Goal: Task Accomplishment & Management: Manage account settings

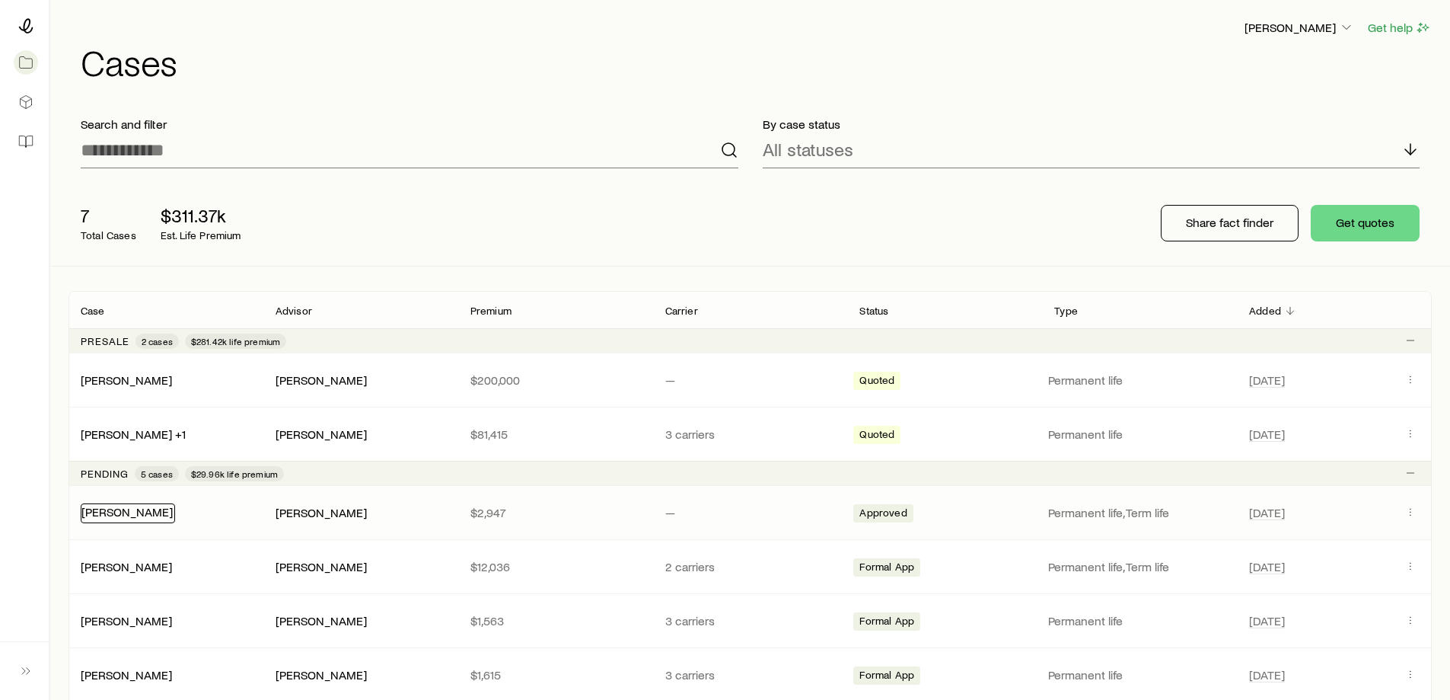
click at [125, 509] on link "[PERSON_NAME]" at bounding box center [126, 511] width 91 height 14
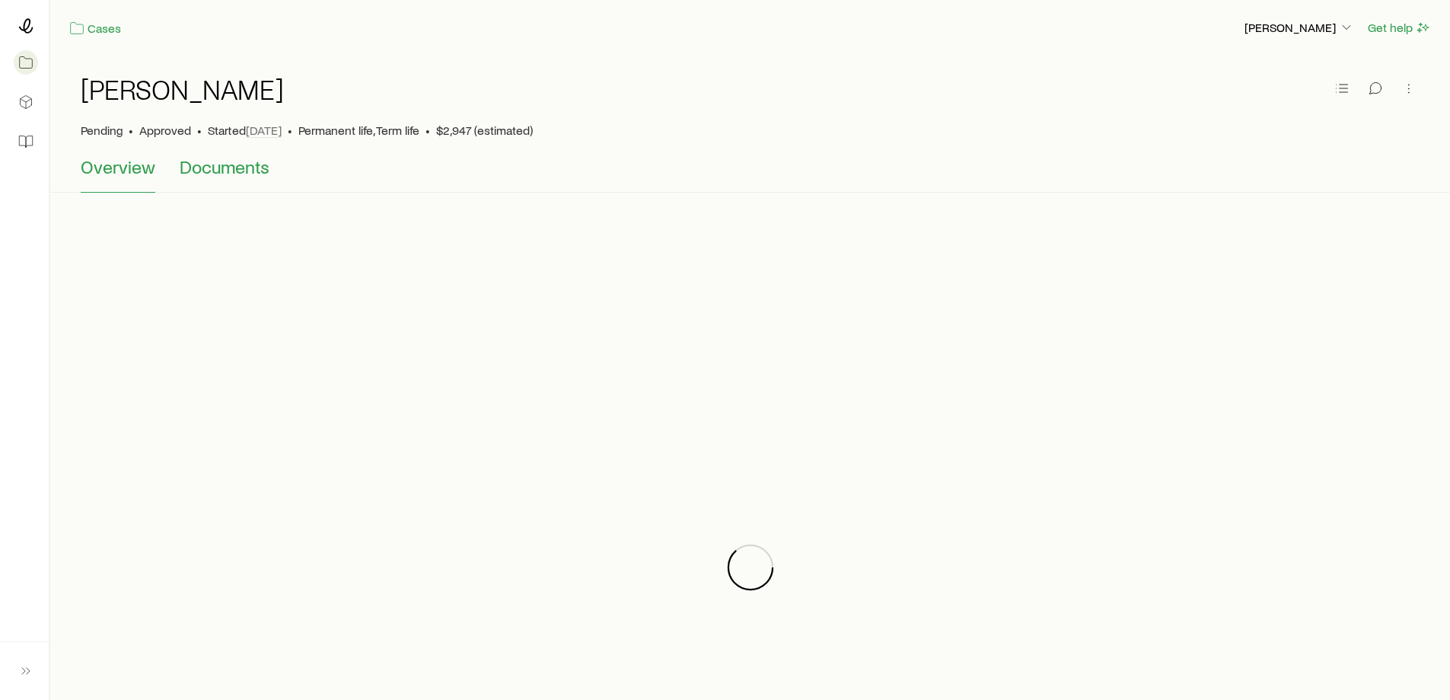
click at [210, 169] on span "Documents" at bounding box center [225, 166] width 90 height 21
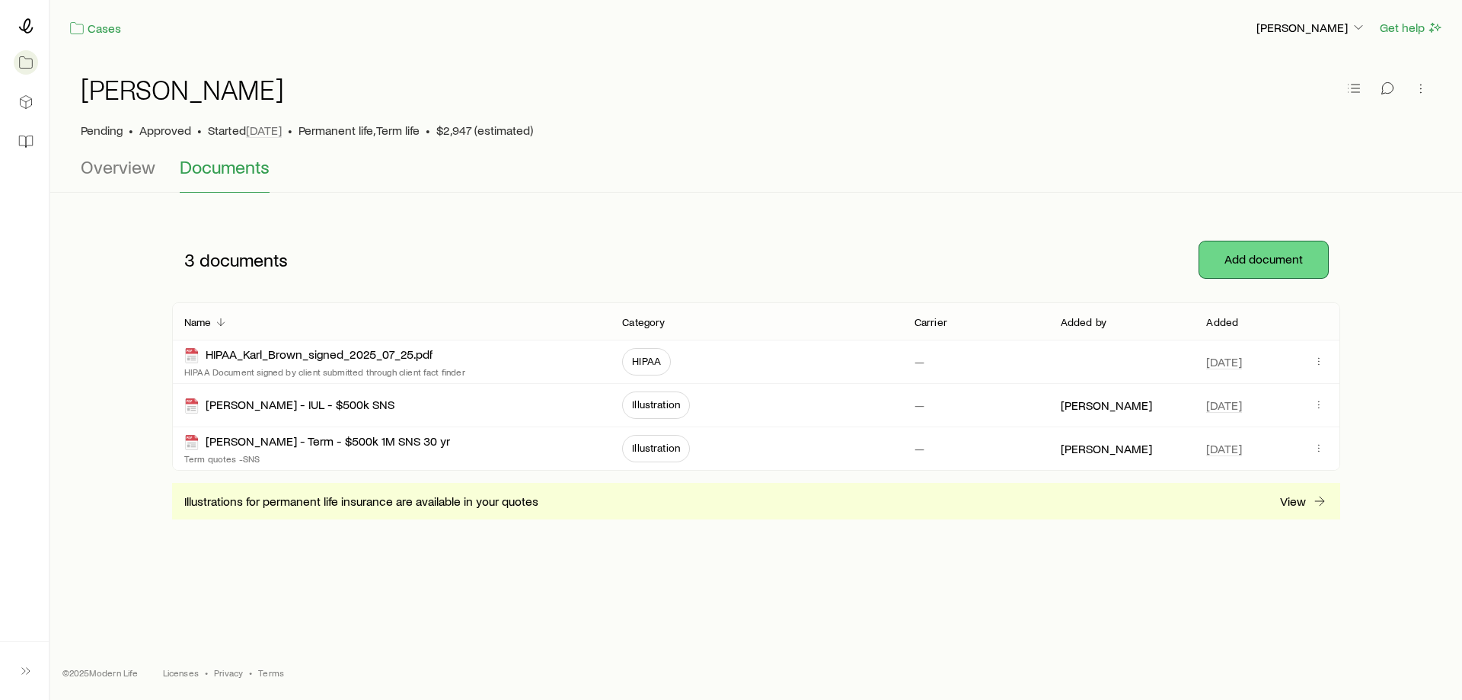
click at [1262, 266] on button "Add document" at bounding box center [1263, 259] width 129 height 37
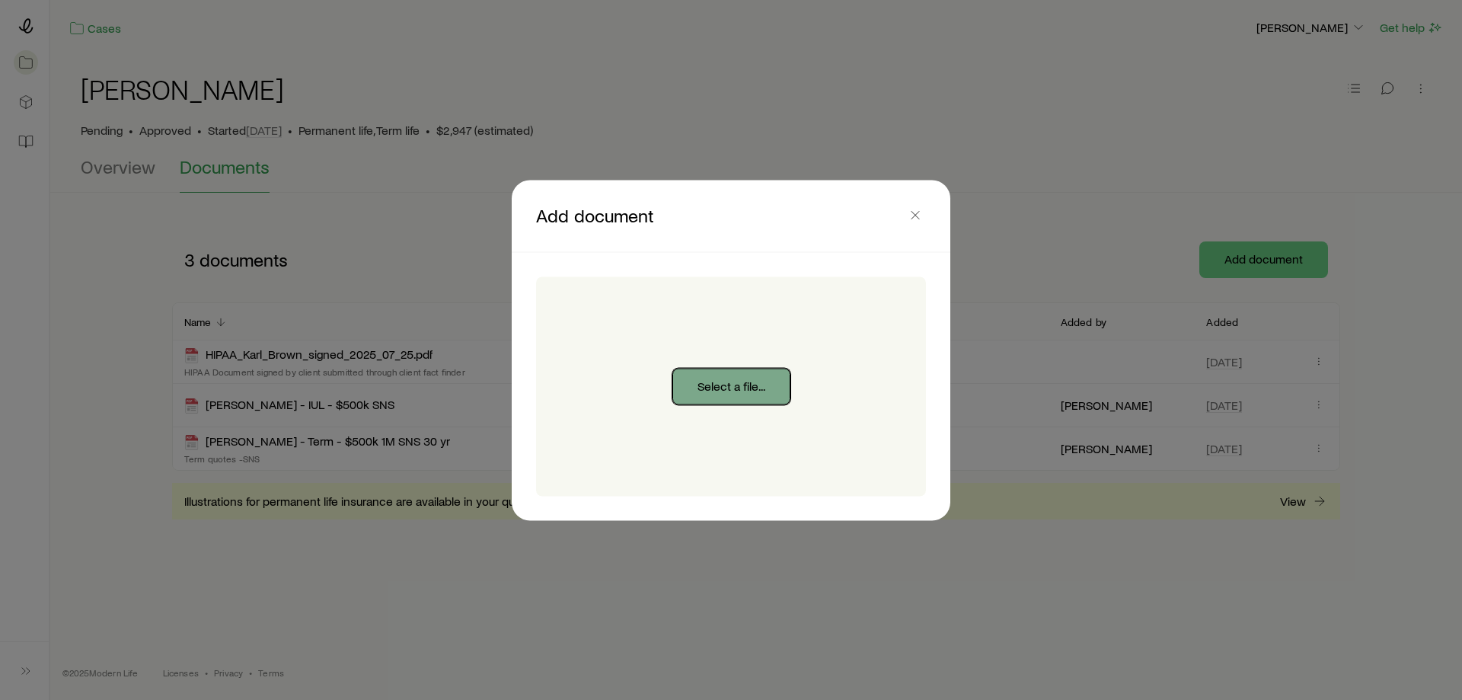
click at [727, 378] on button "Select a file..." at bounding box center [731, 386] width 118 height 37
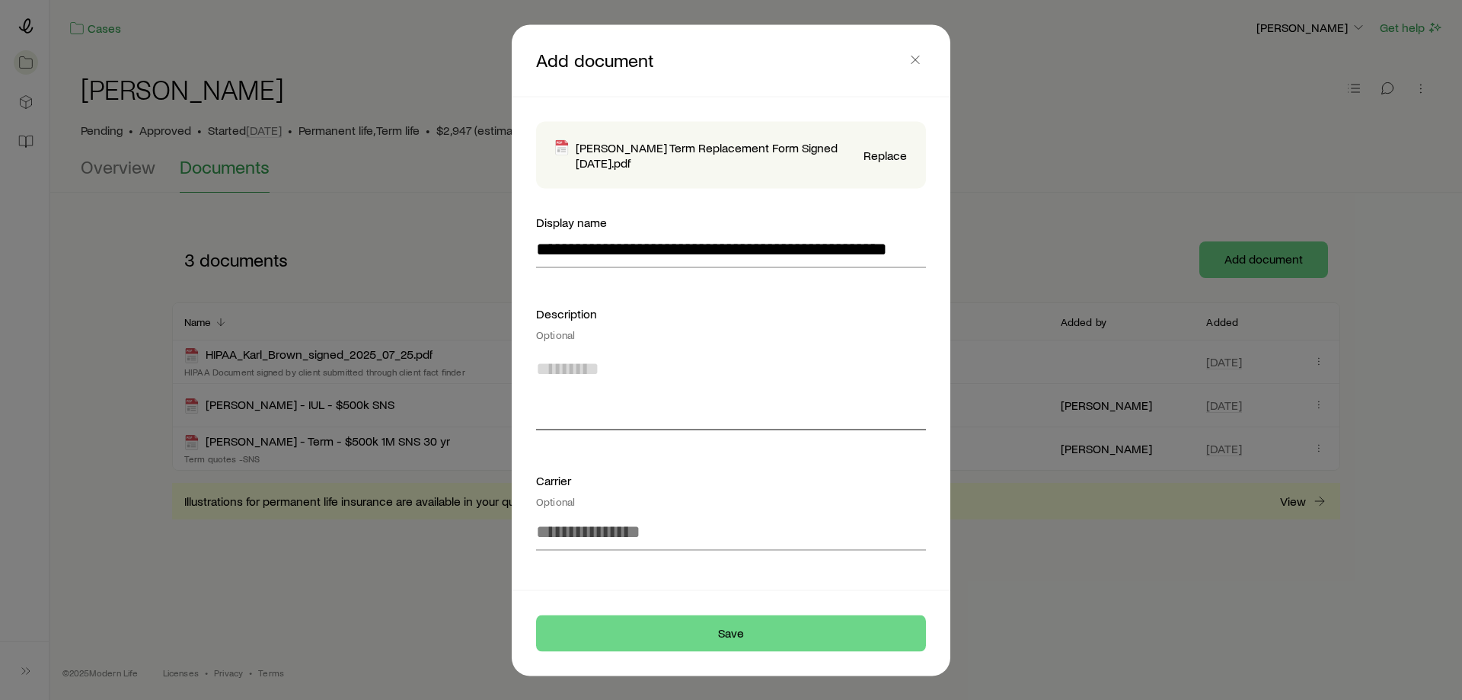
click at [623, 364] on textarea at bounding box center [731, 387] width 390 height 83
type textarea "**********"
click at [615, 522] on input at bounding box center [731, 531] width 390 height 37
click at [603, 572] on span "Pacific Life" at bounding box center [579, 572] width 87 height 22
type input "**********"
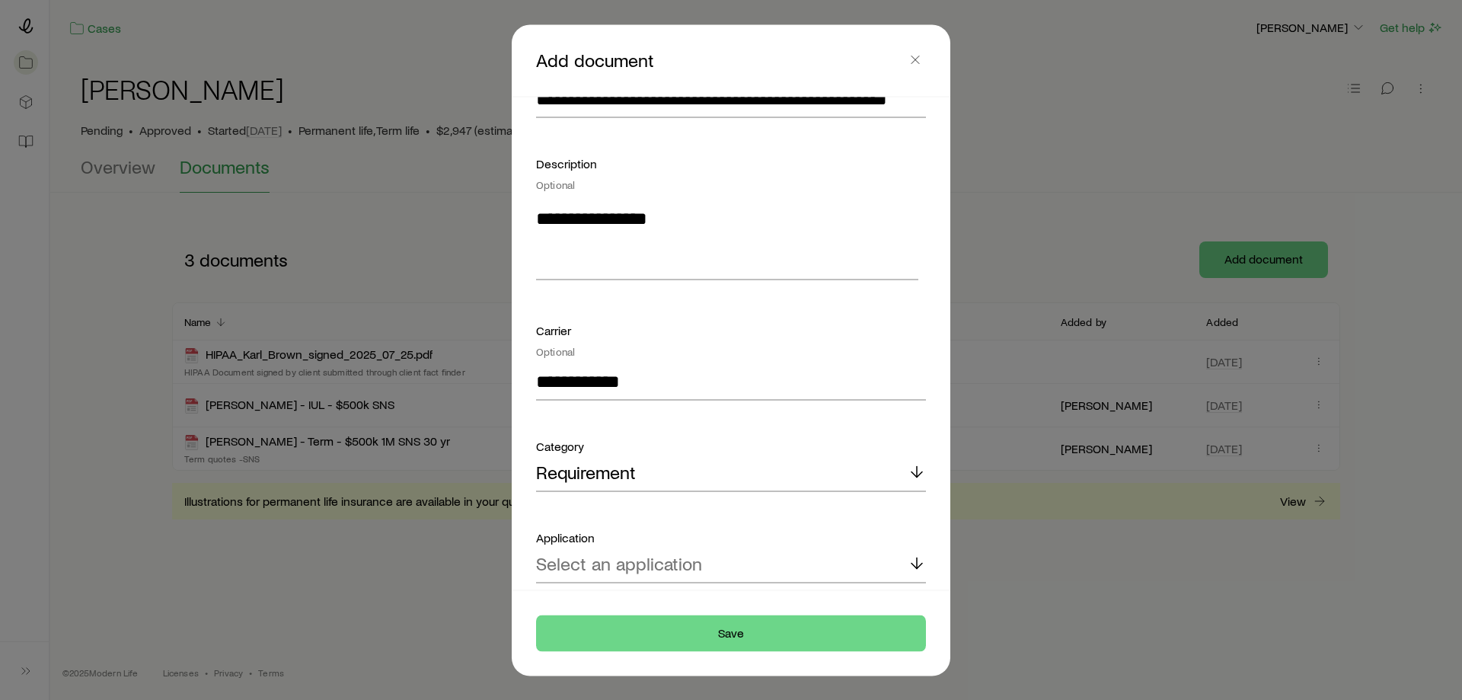
scroll to position [204, 0]
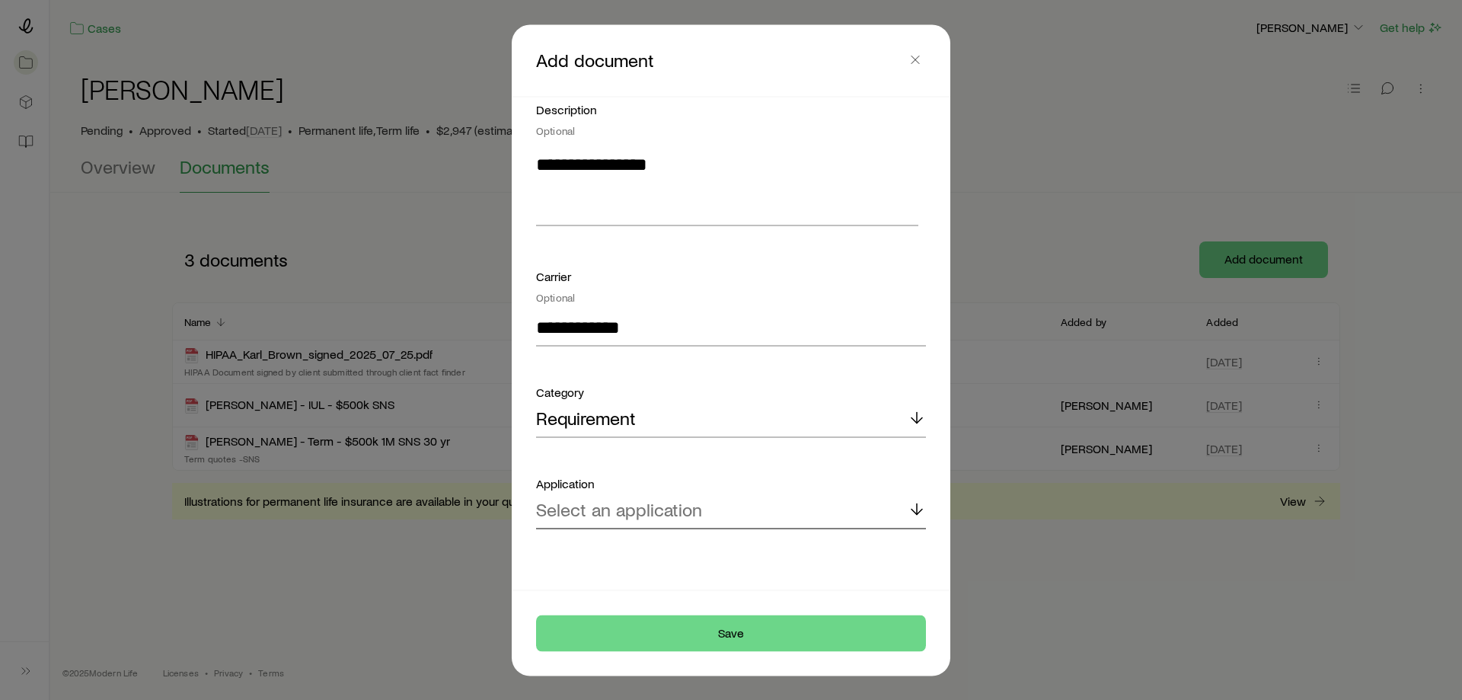
click at [601, 512] on p "Select an application" at bounding box center [619, 509] width 166 height 21
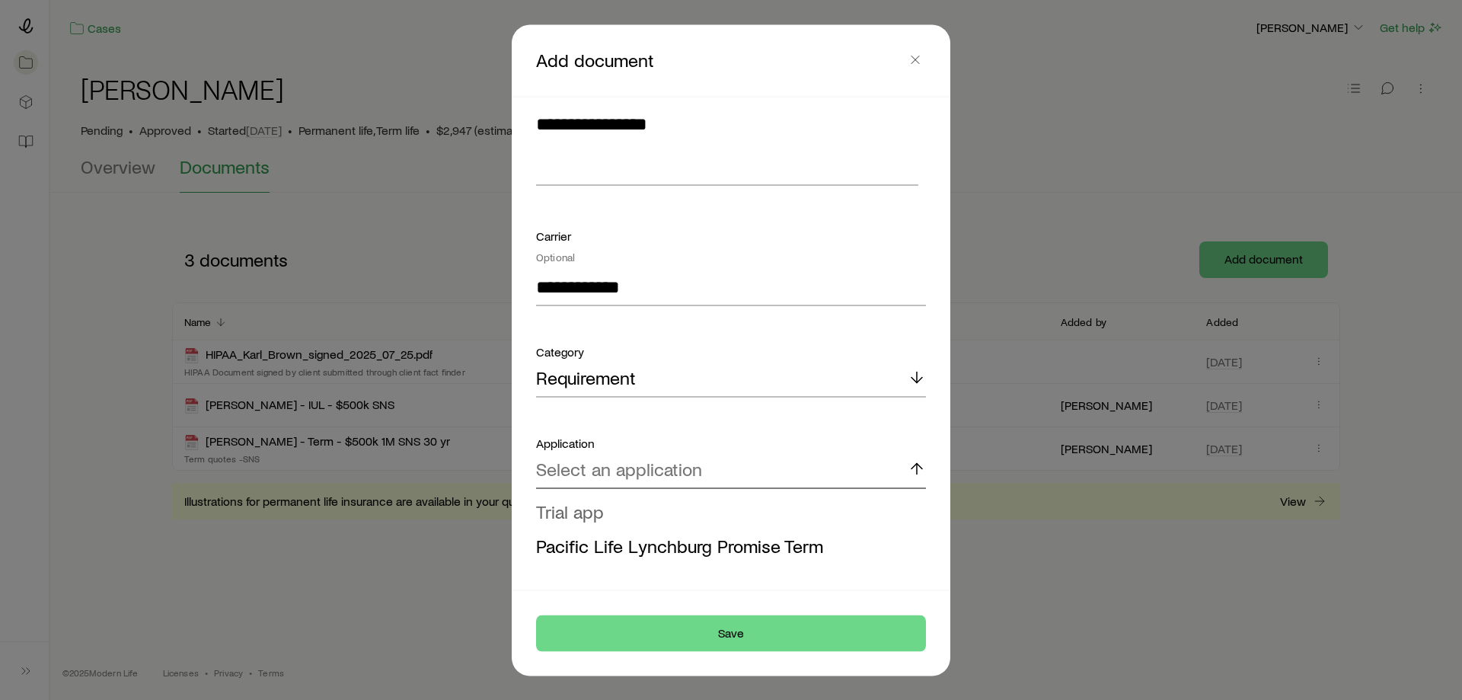
scroll to position [280, 0]
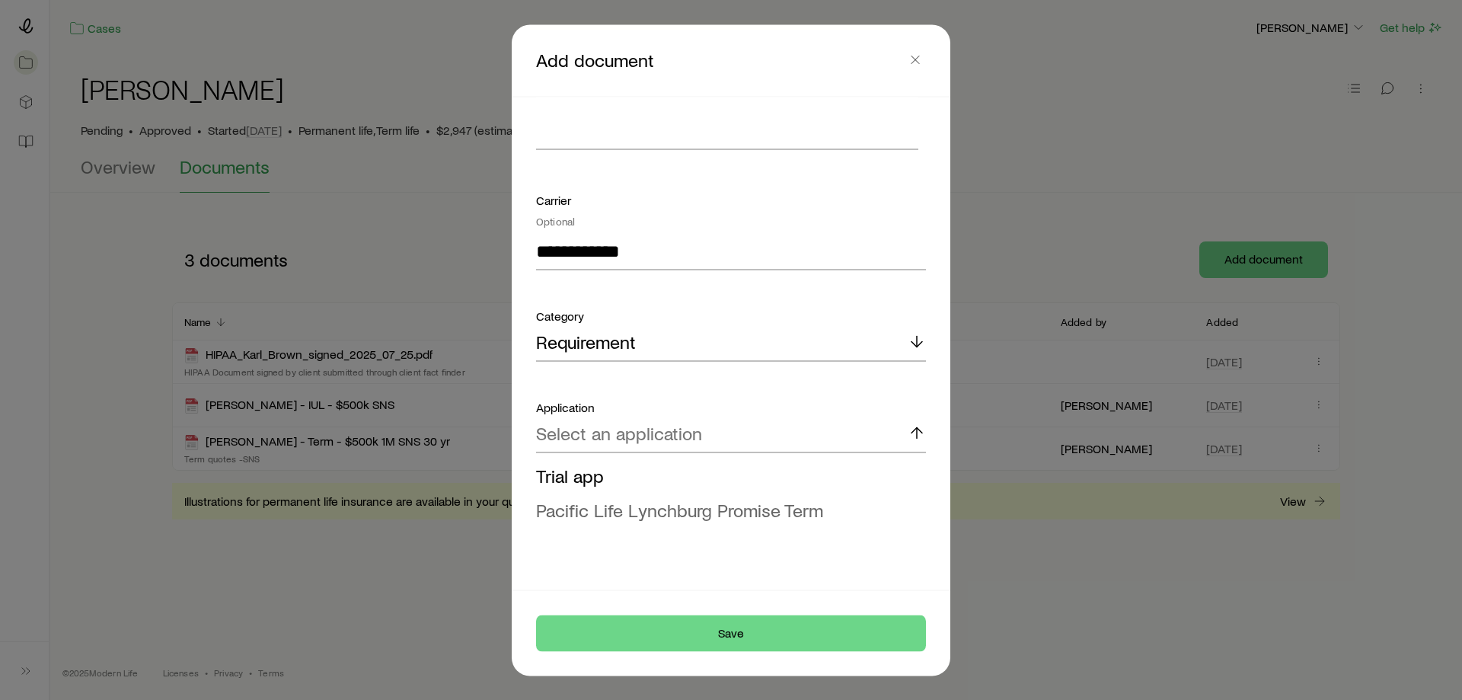
click at [623, 515] on span "Pacific Life Lynchburg Promise Term" at bounding box center [679, 509] width 287 height 22
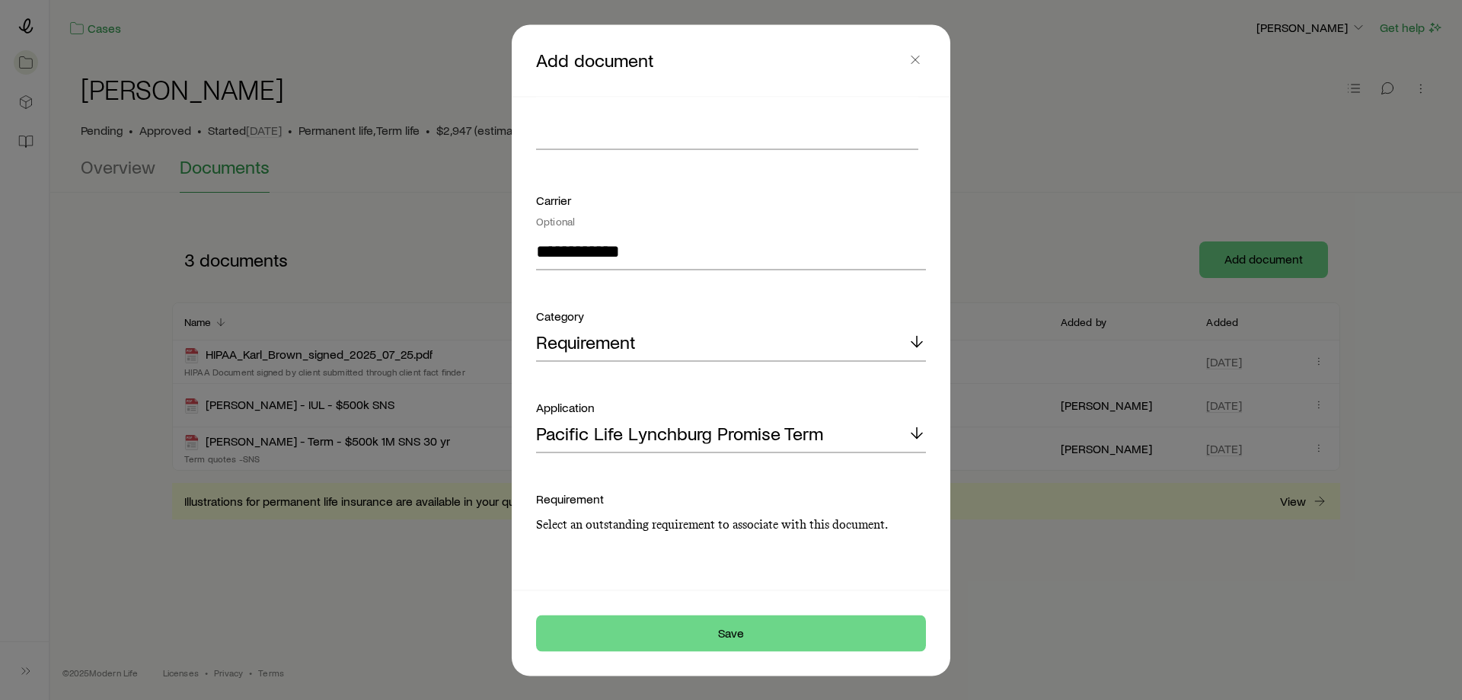
scroll to position [283, 0]
click at [663, 560] on div "Select a requirement" at bounding box center [731, 546] width 390 height 37
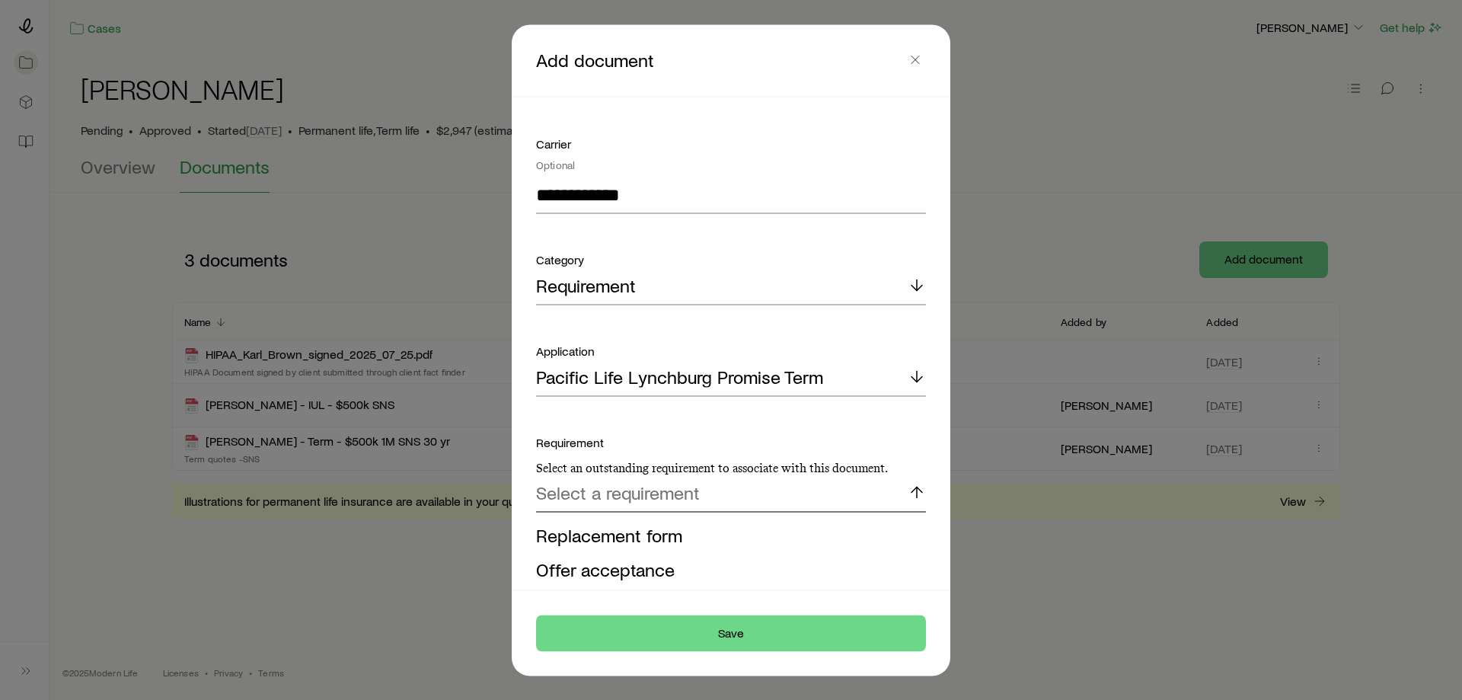
scroll to position [435, 0]
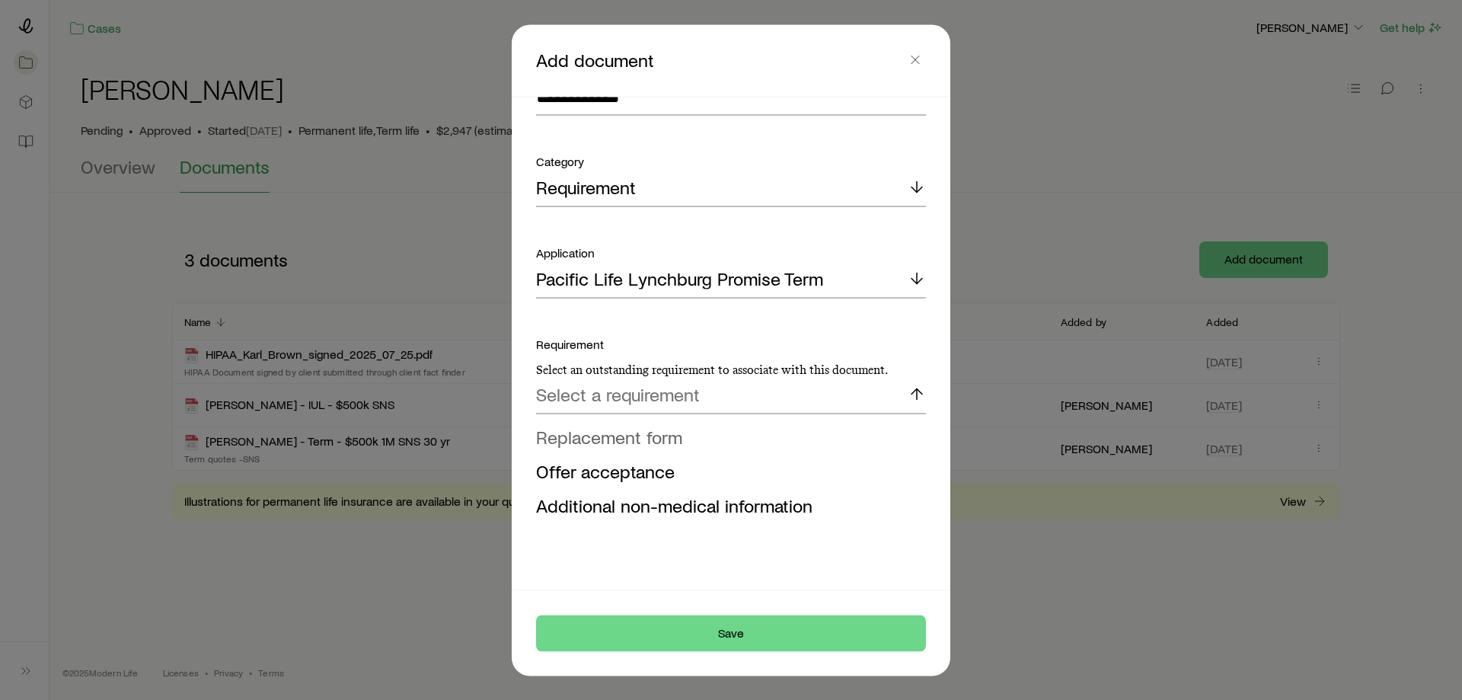
click at [634, 445] on span "Replacement form" at bounding box center [609, 436] width 146 height 22
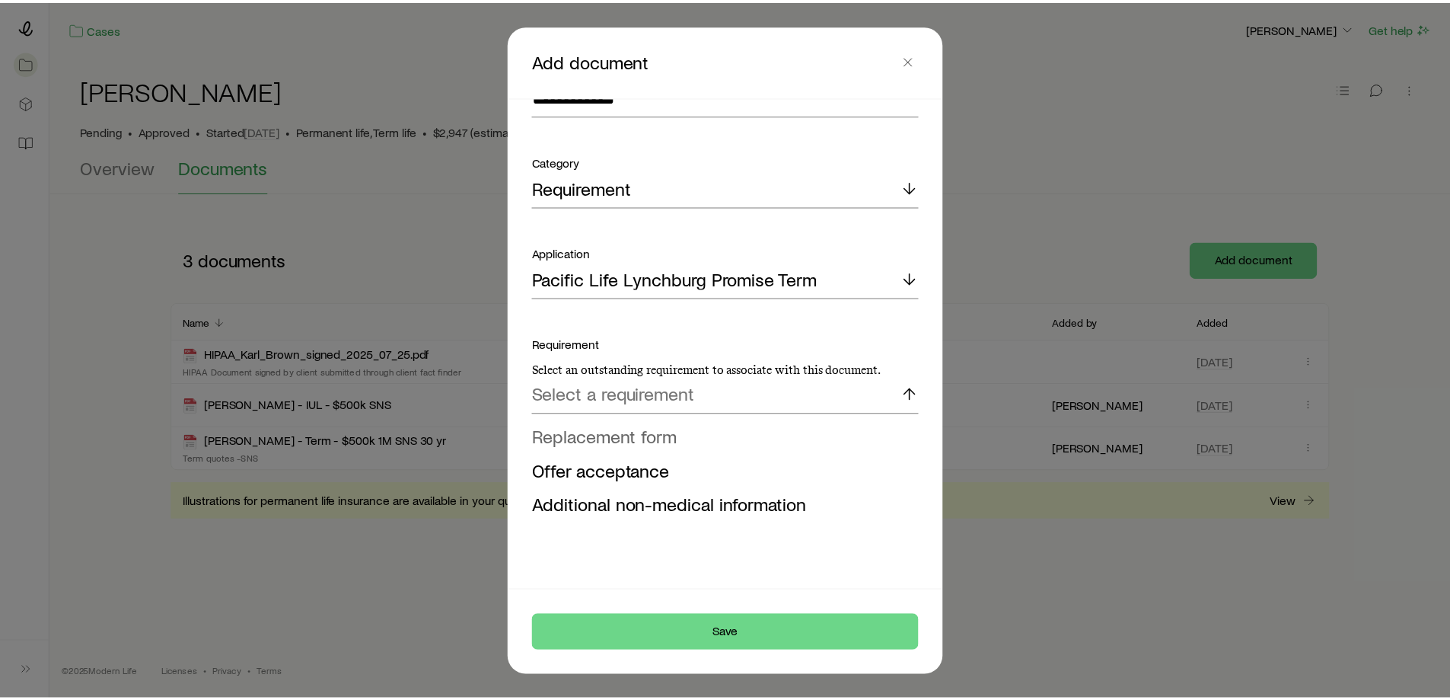
scroll to position [320, 0]
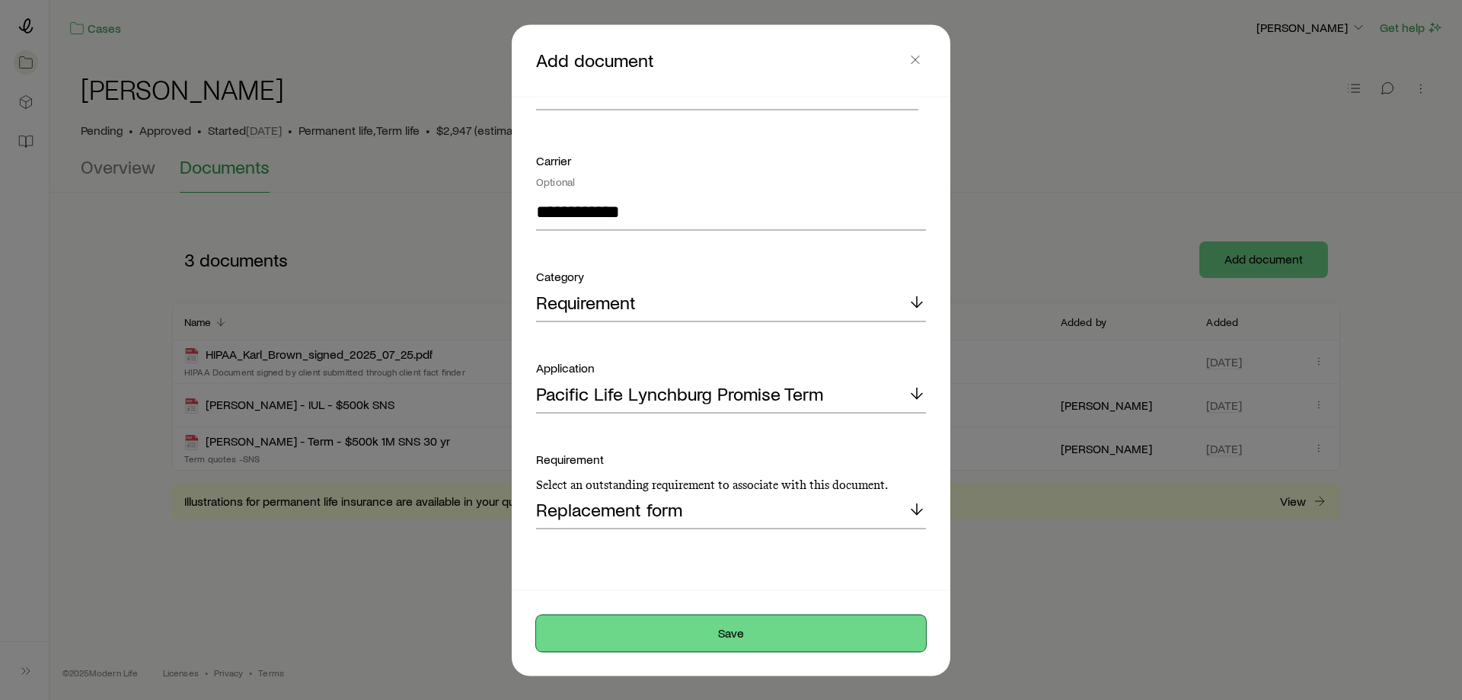
click at [724, 636] on button "Save" at bounding box center [731, 632] width 390 height 37
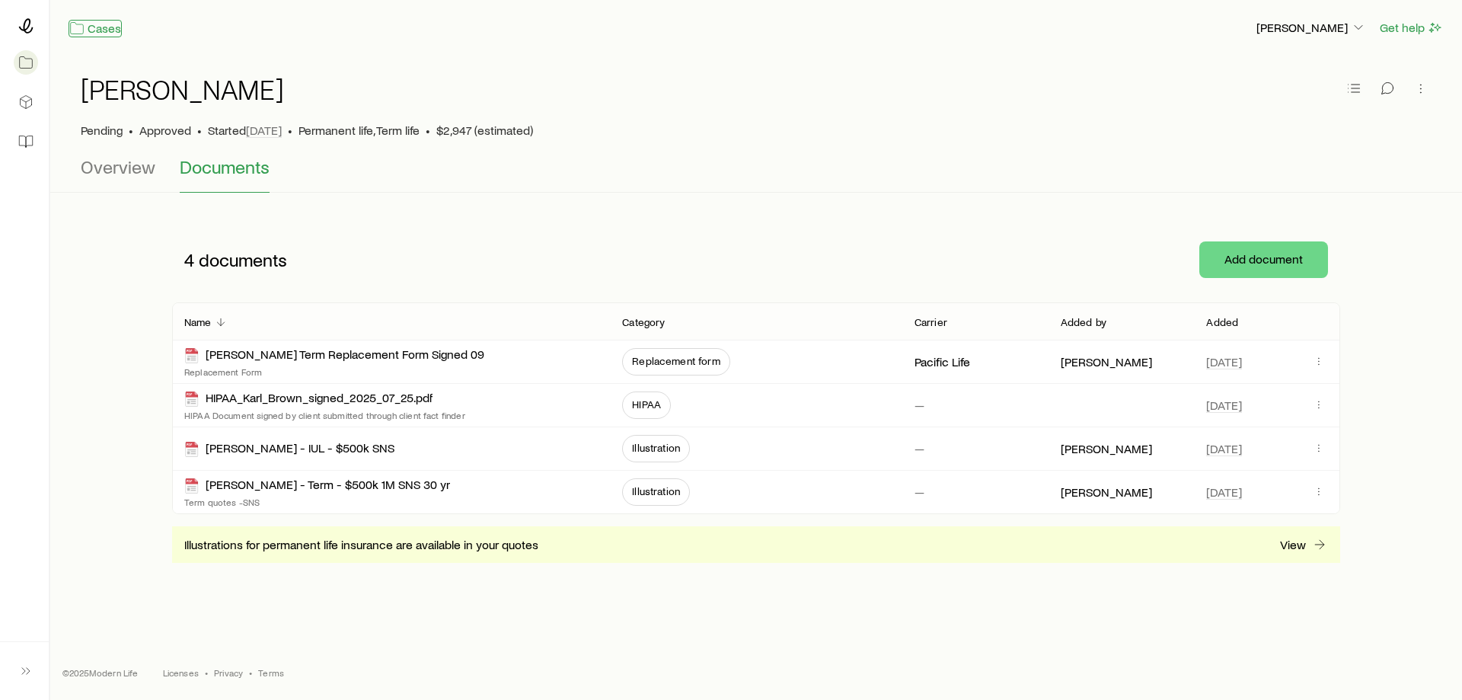
click at [102, 21] on link "Cases" at bounding box center [95, 29] width 53 height 18
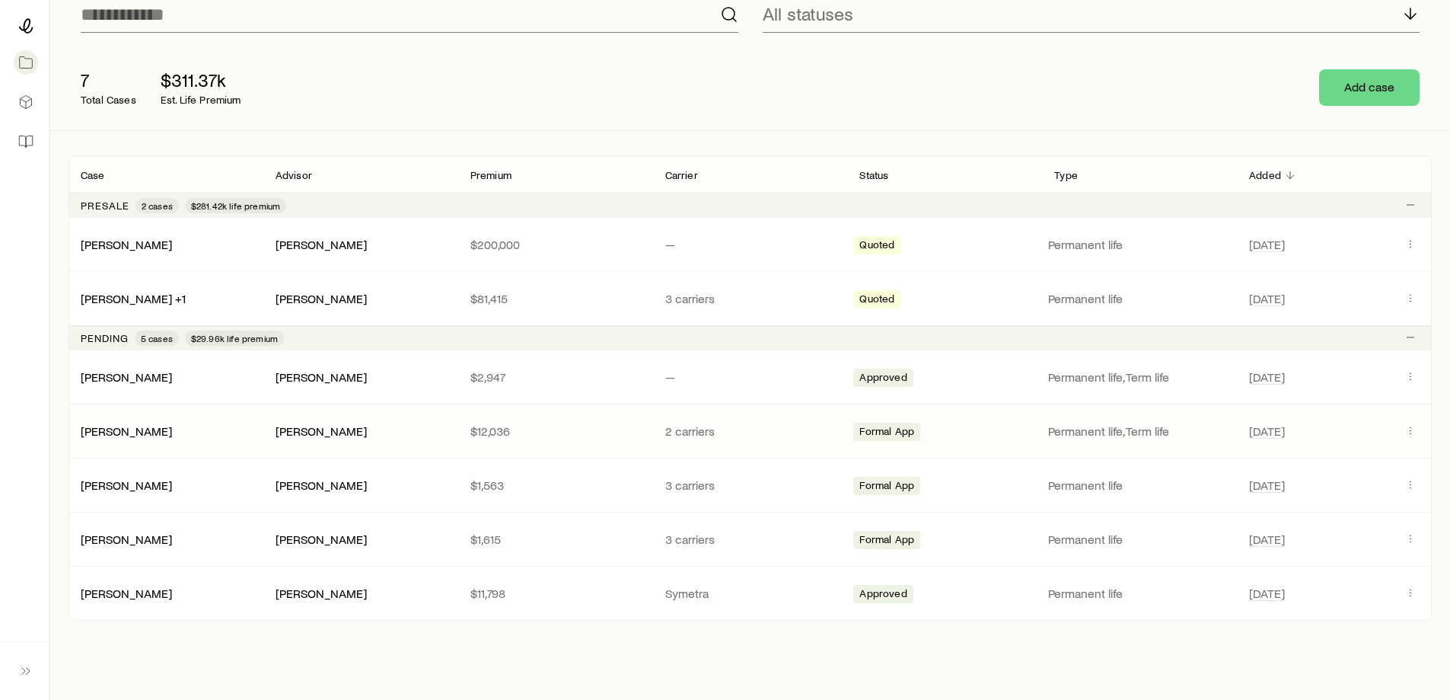
scroll to position [152, 0]
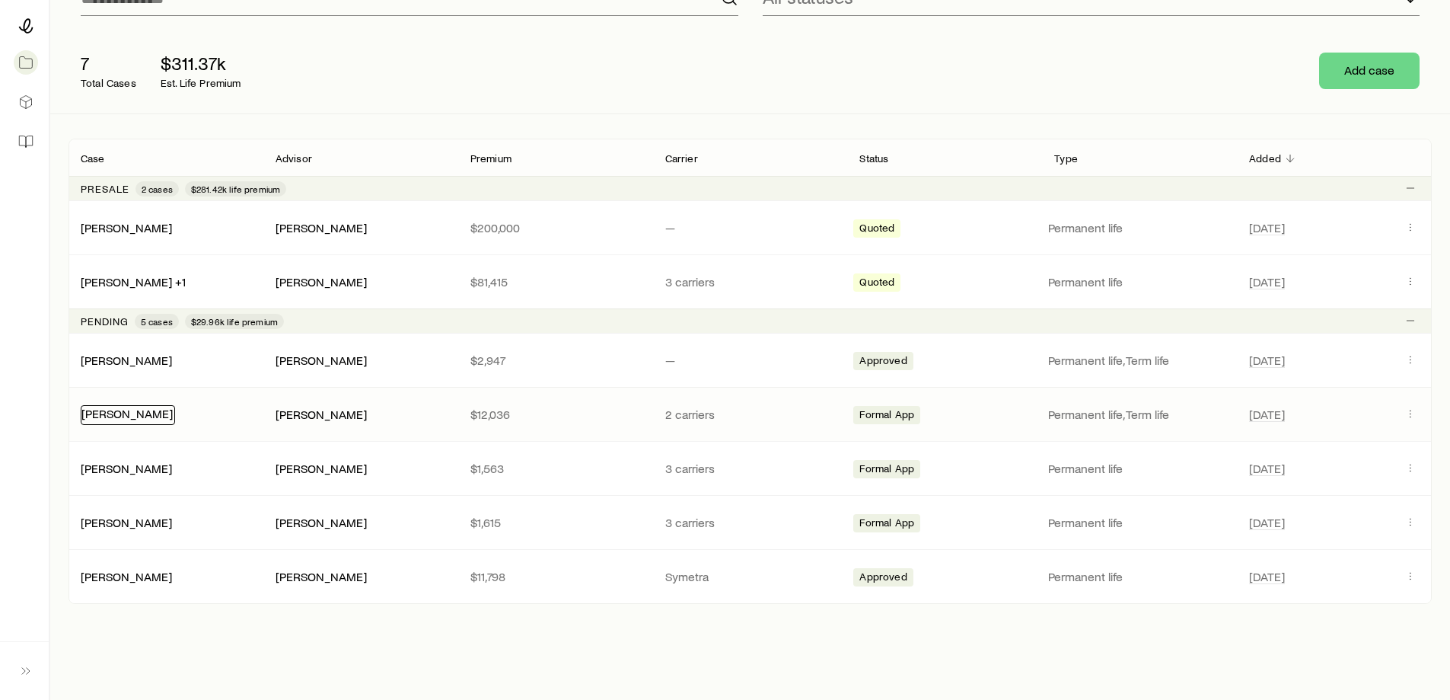
click at [129, 420] on div "[PERSON_NAME]" at bounding box center [128, 415] width 94 height 20
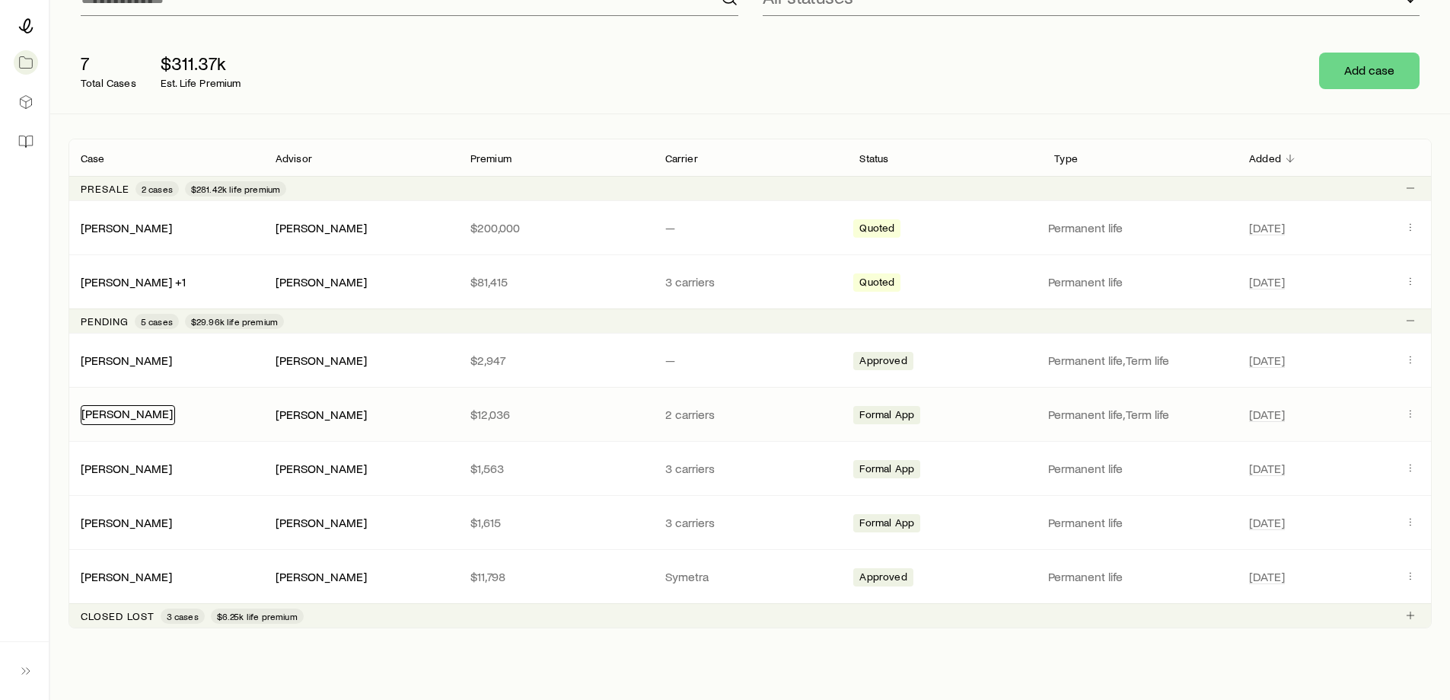
click at [123, 413] on link "[PERSON_NAME]" at bounding box center [126, 413] width 91 height 14
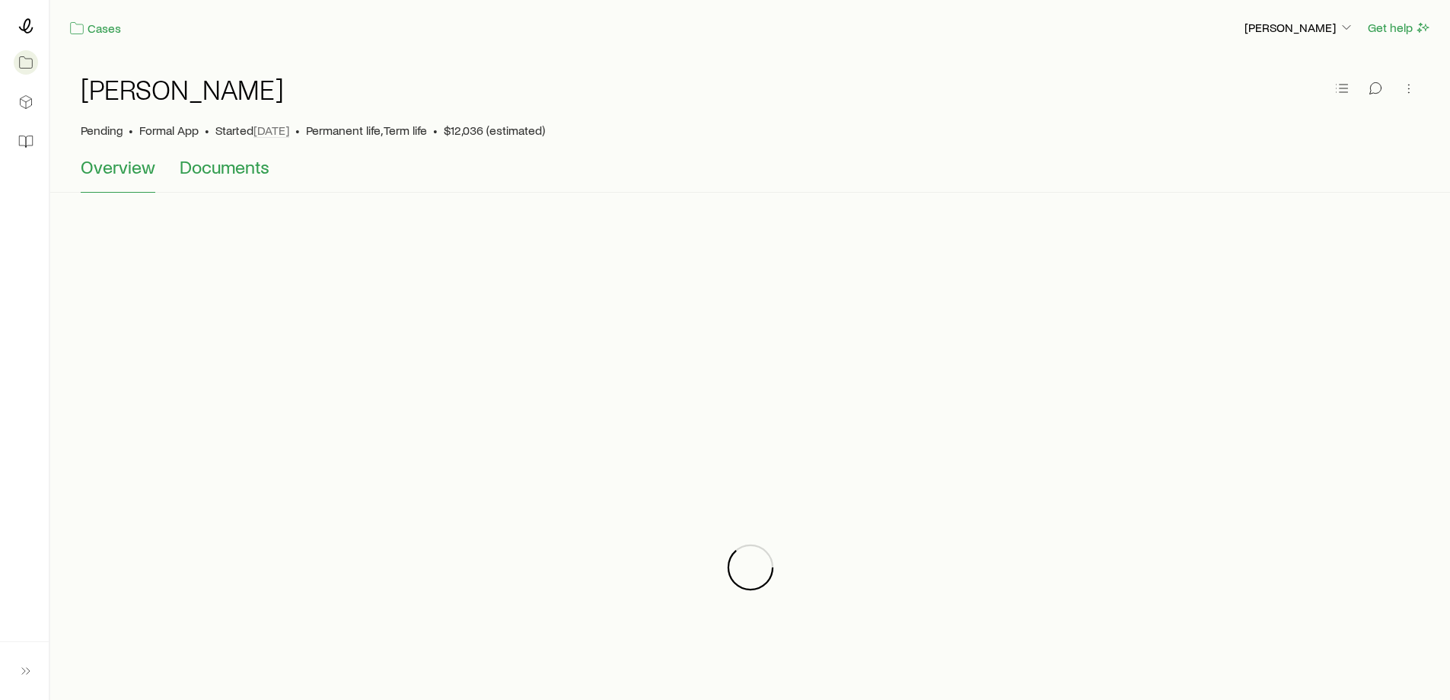
click at [242, 168] on span "Documents" at bounding box center [225, 166] width 90 height 21
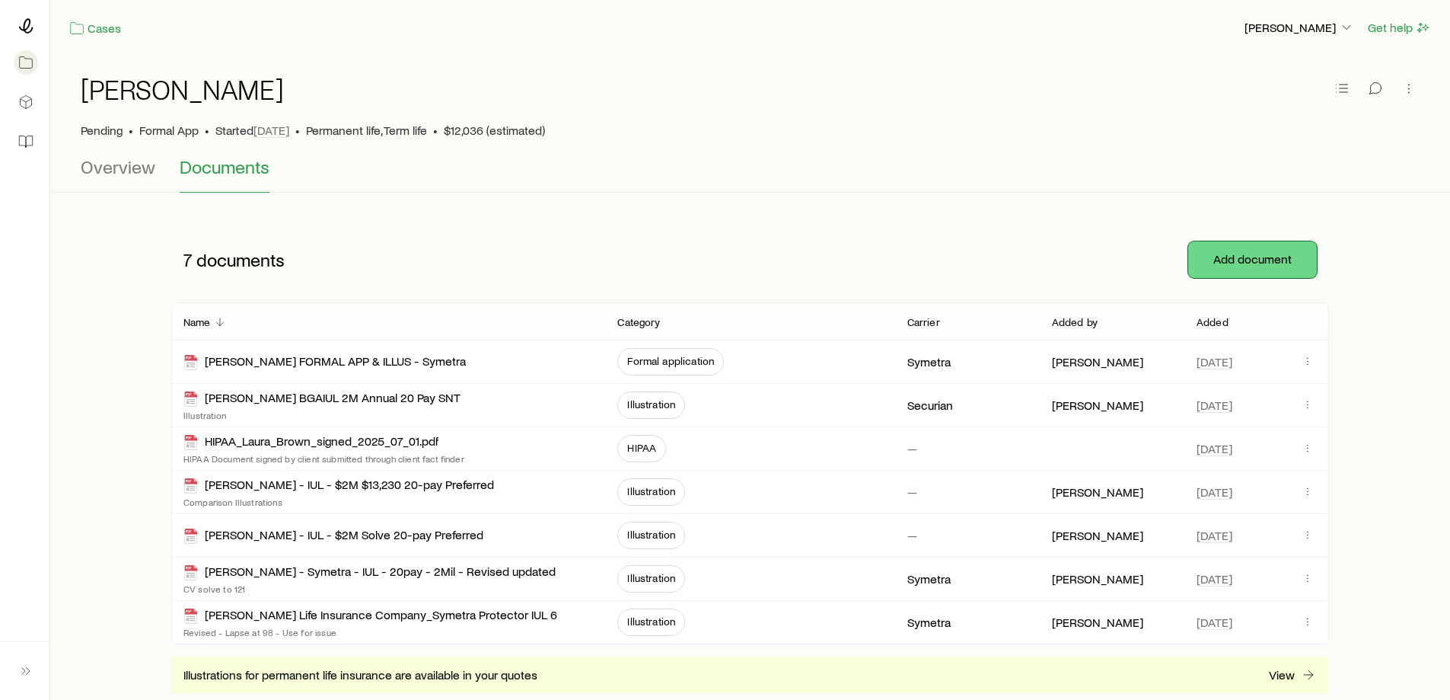
click at [1234, 260] on button "Add document" at bounding box center [1252, 259] width 129 height 37
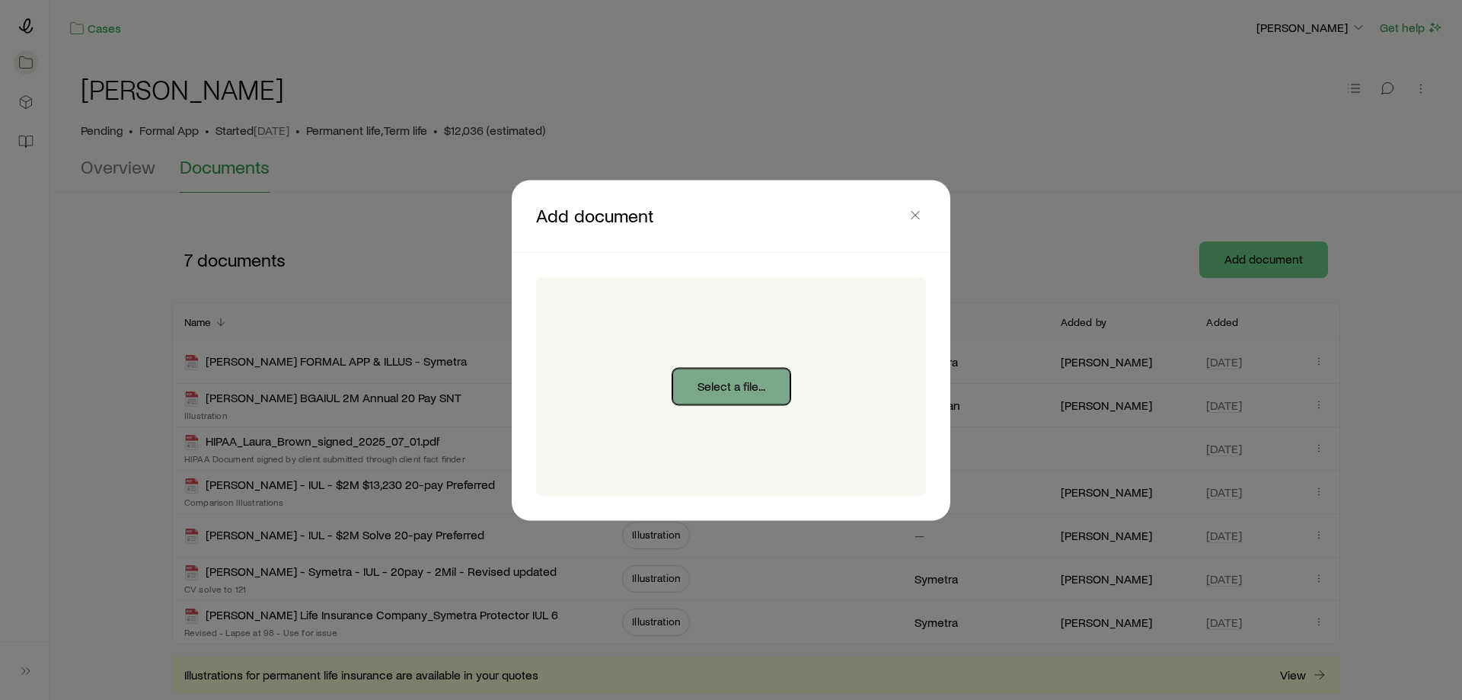
click at [732, 377] on button "Select a file..." at bounding box center [731, 386] width 118 height 37
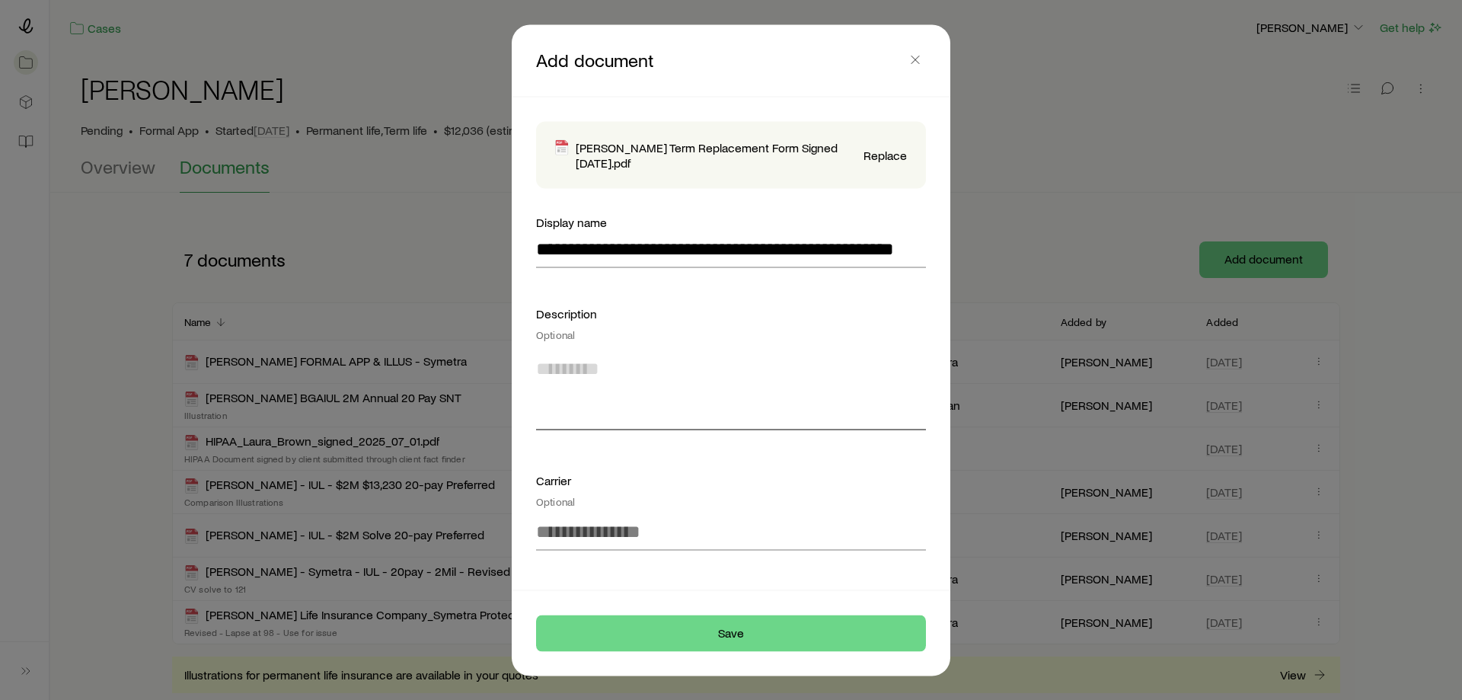
click at [657, 416] on textarea at bounding box center [731, 387] width 390 height 83
type textarea "**********"
click at [643, 535] on input at bounding box center [731, 531] width 390 height 37
click at [624, 573] on li "Pacific Life" at bounding box center [726, 573] width 381 height 34
type input "**********"
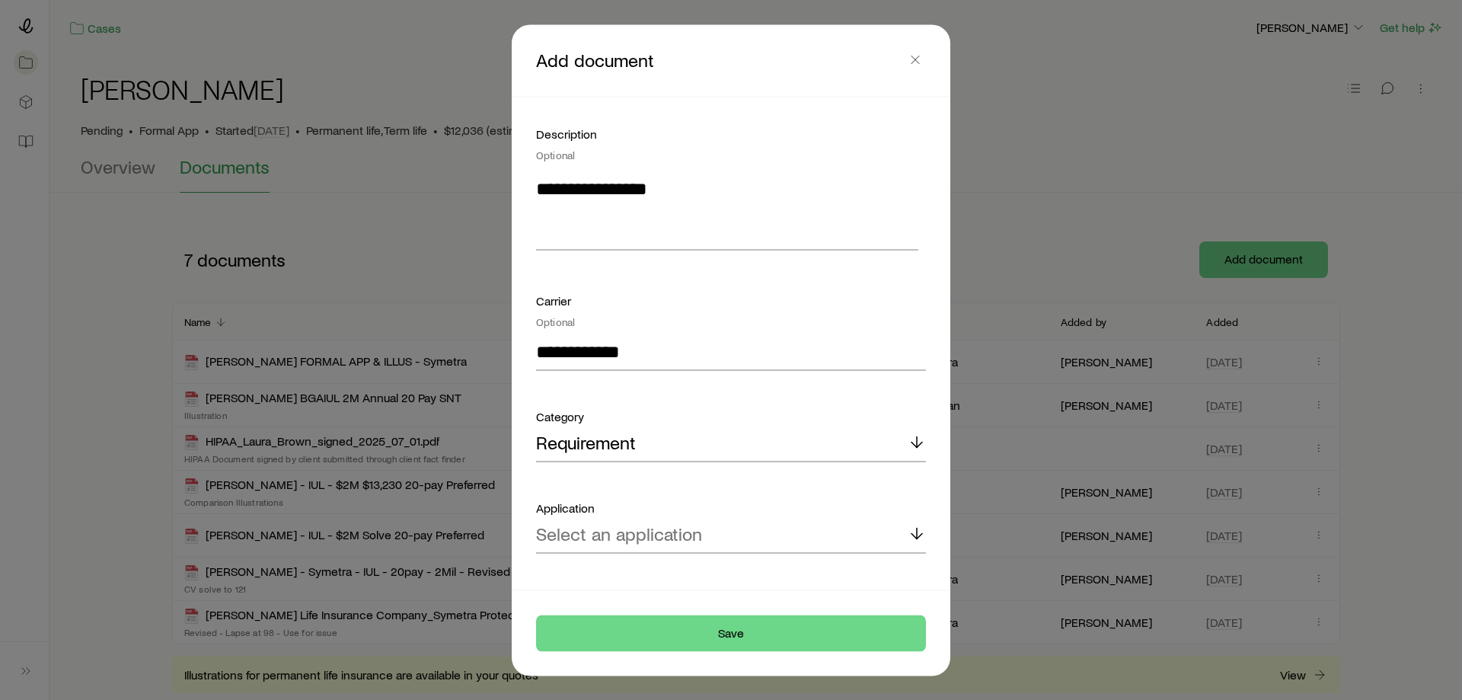
scroll to position [204, 0]
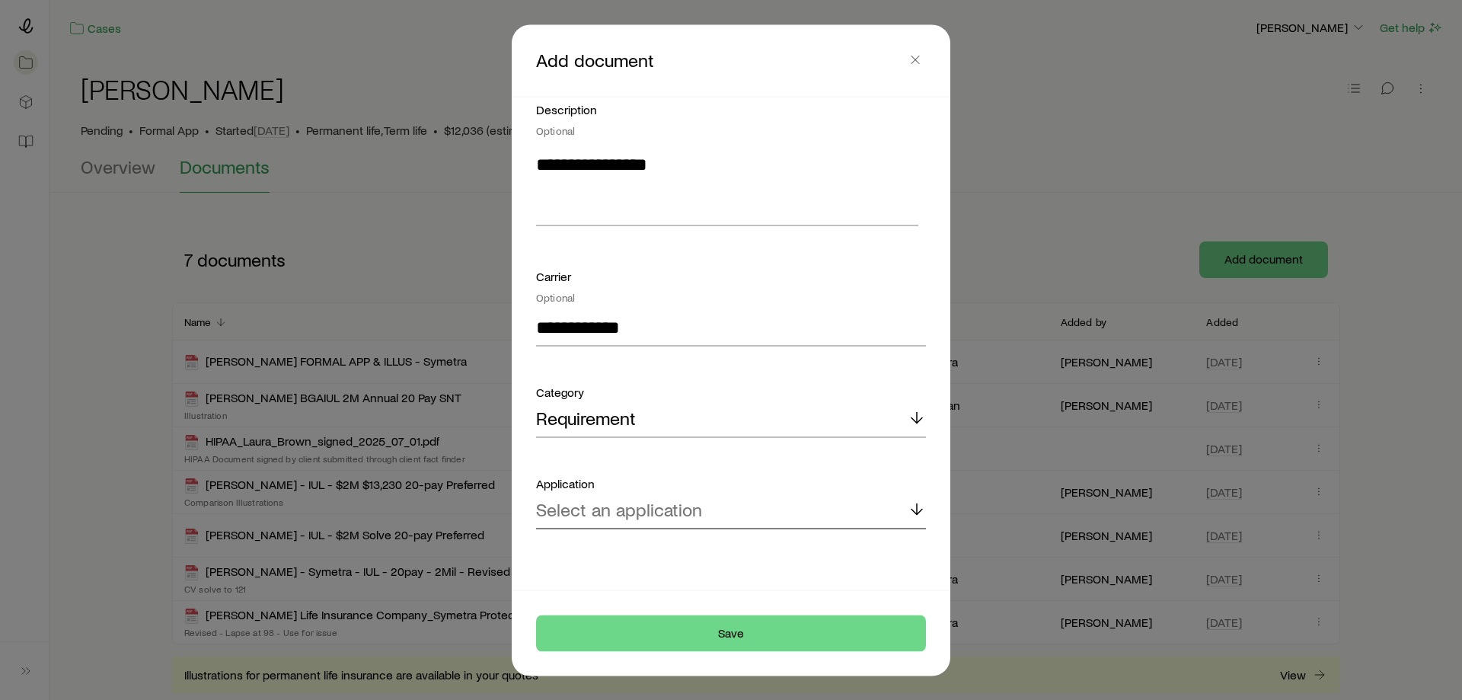
click at [649, 514] on p "Select an application" at bounding box center [619, 509] width 166 height 21
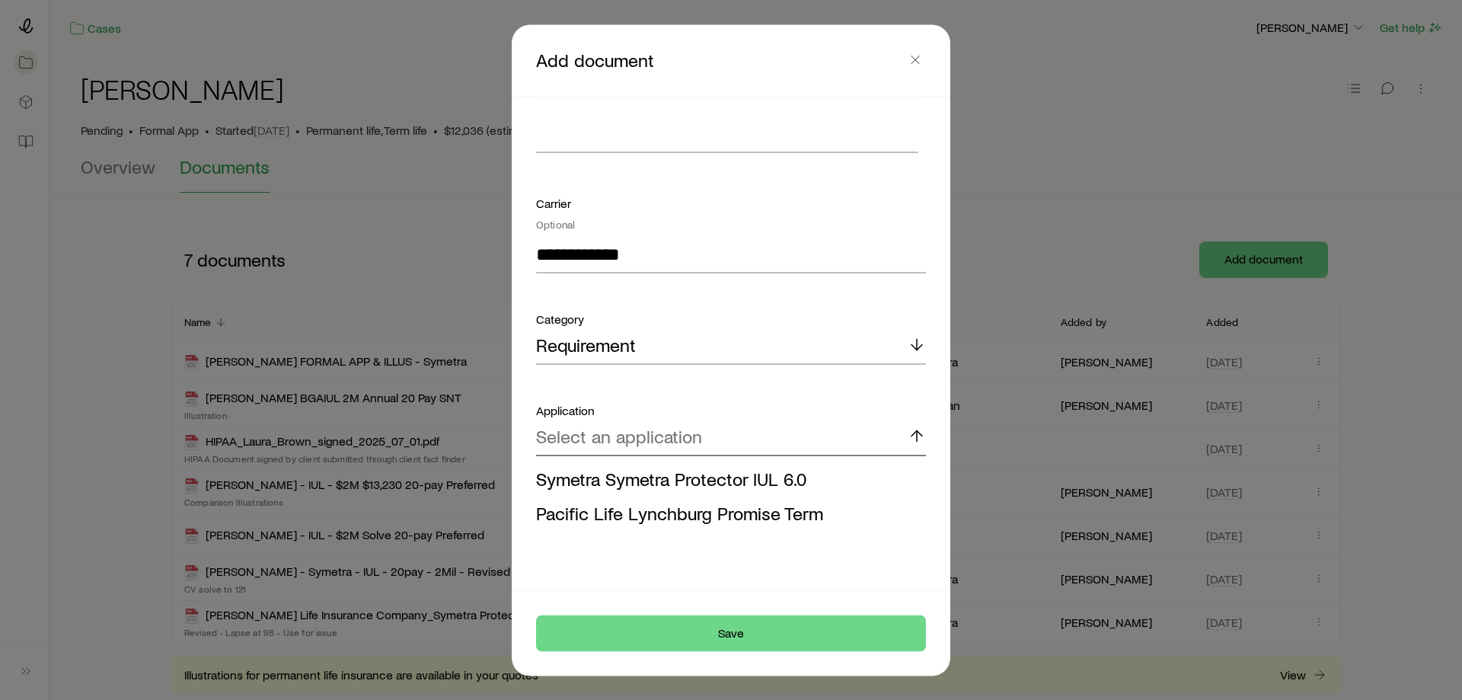
scroll to position [280, 0]
click at [627, 498] on span "Pacific Life Lynchburg Promise Term" at bounding box center [679, 509] width 287 height 22
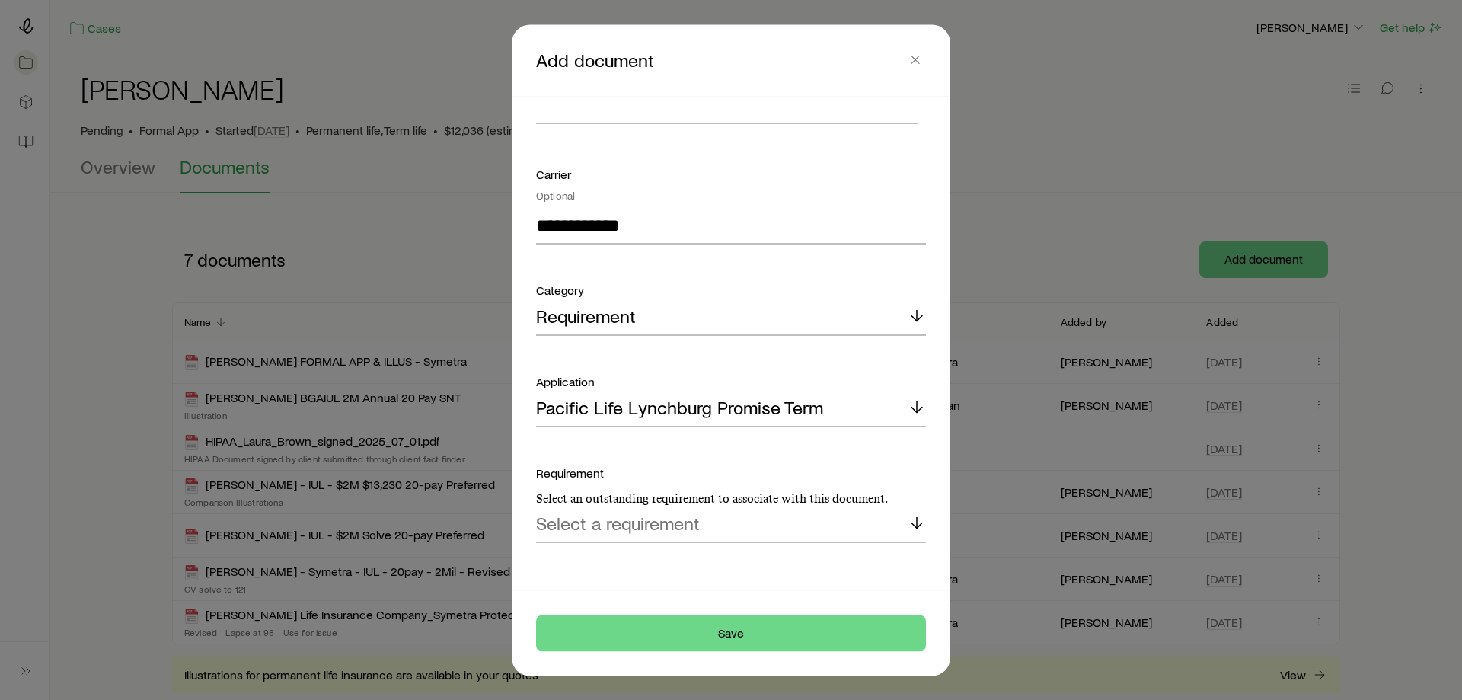
scroll to position [320, 0]
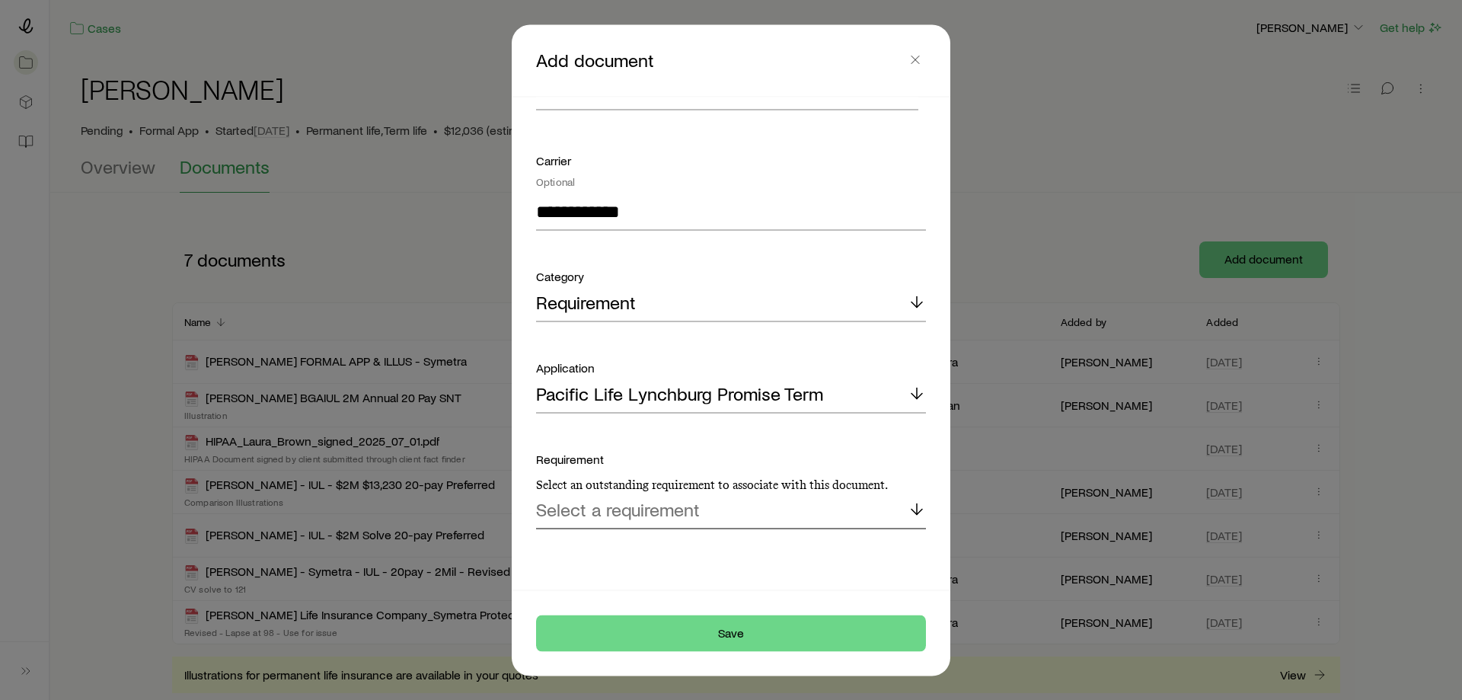
click at [619, 512] on p "Select a requirement" at bounding box center [618, 509] width 164 height 21
click at [620, 549] on span "Replacement form" at bounding box center [609, 551] width 146 height 22
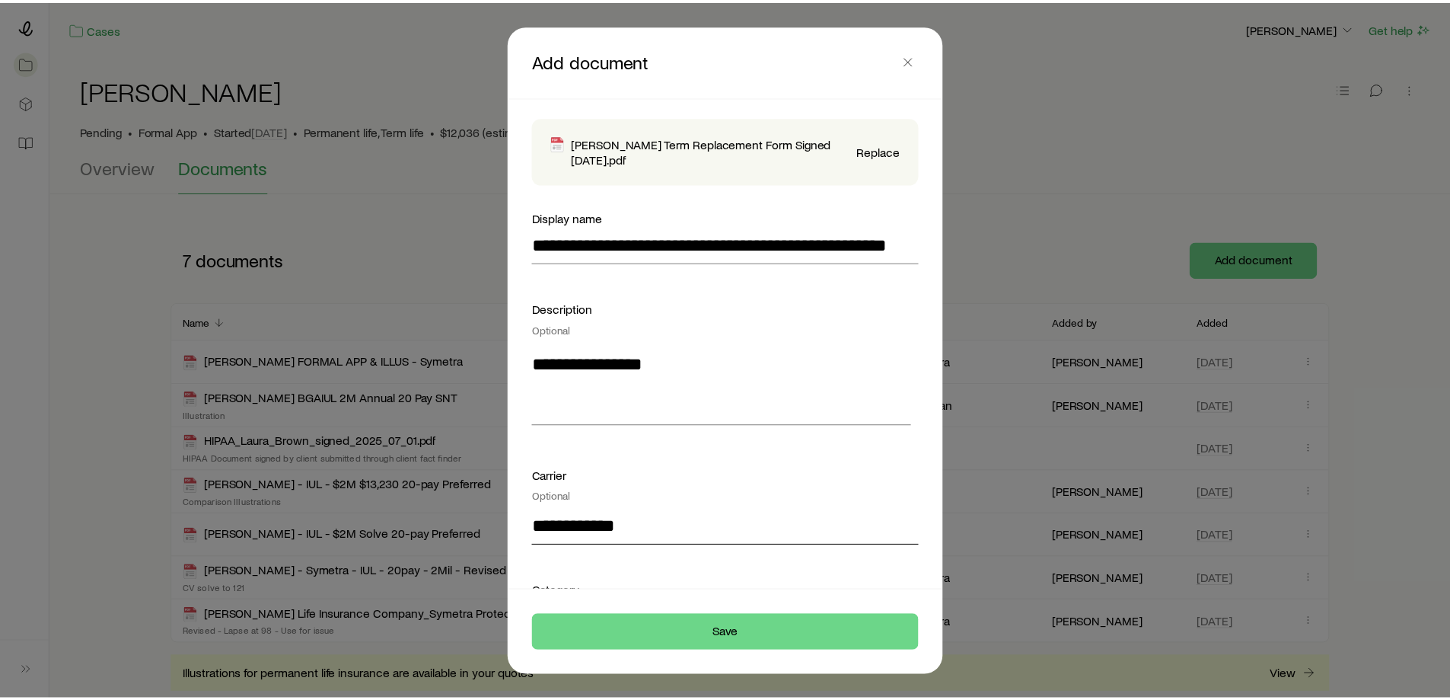
scroll to position [0, 0]
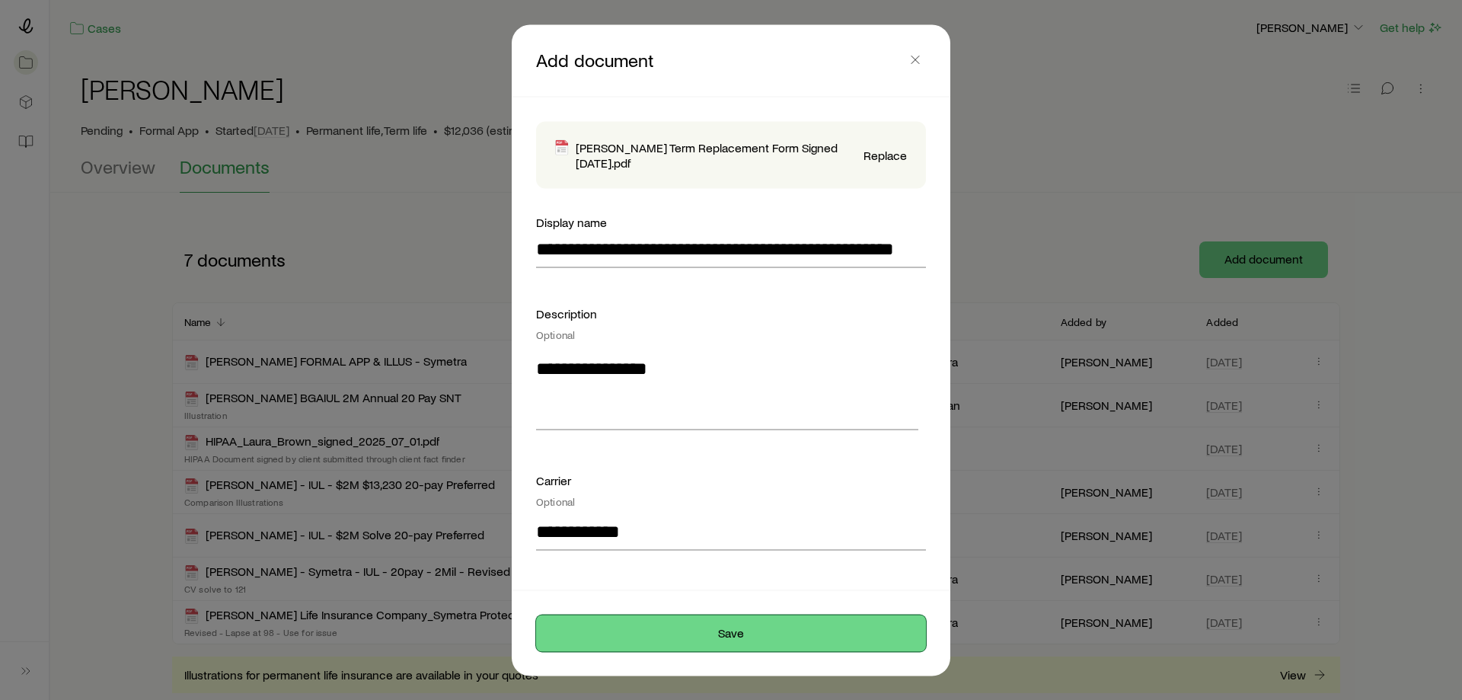
click at [694, 627] on button "Save" at bounding box center [731, 632] width 390 height 37
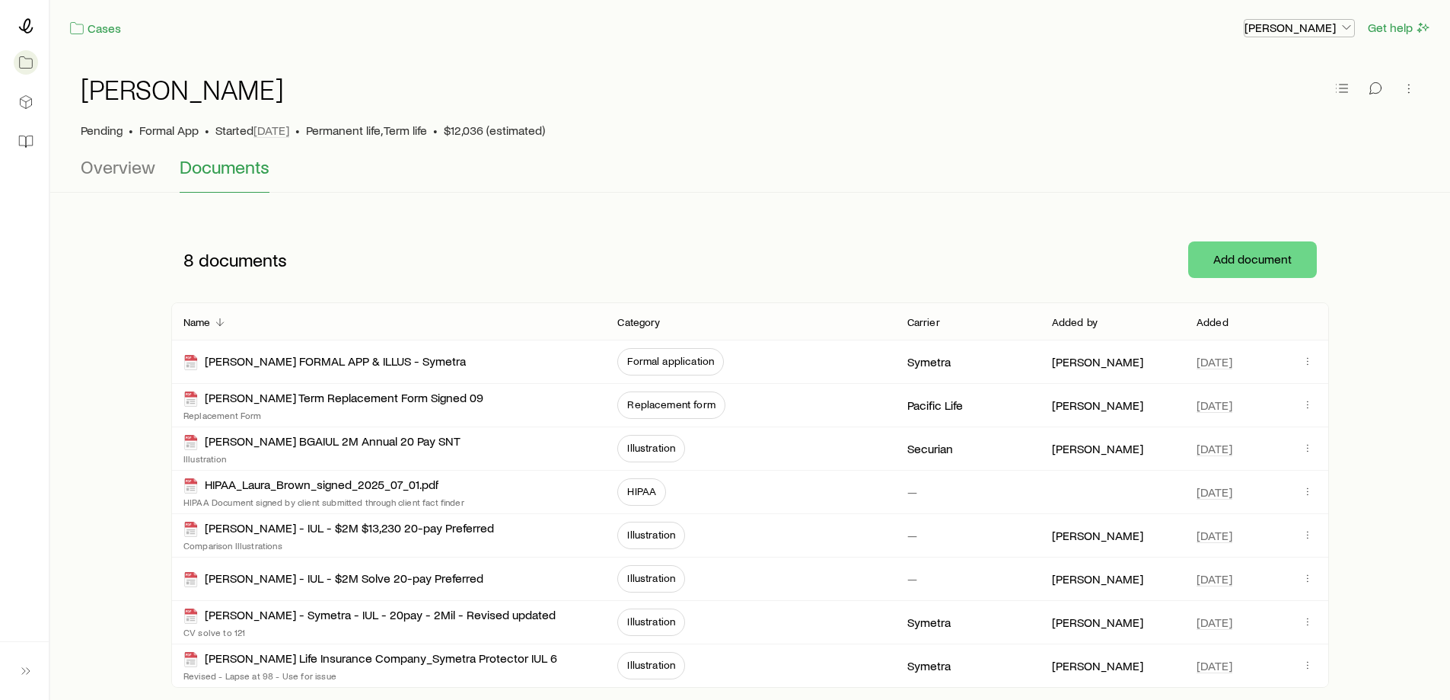
click at [1304, 31] on p "[PERSON_NAME]" at bounding box center [1300, 27] width 110 height 15
click at [1256, 70] on button "Sign out" at bounding box center [1264, 69] width 171 height 27
